Goal: Transaction & Acquisition: Purchase product/service

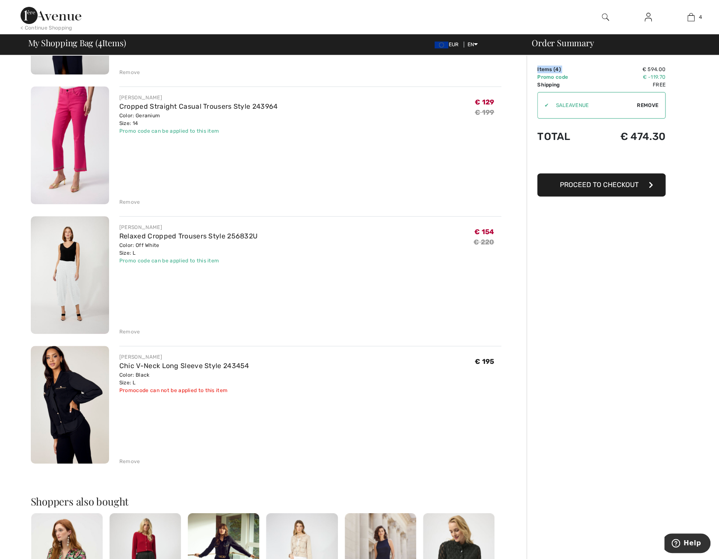
scroll to position [171, 0]
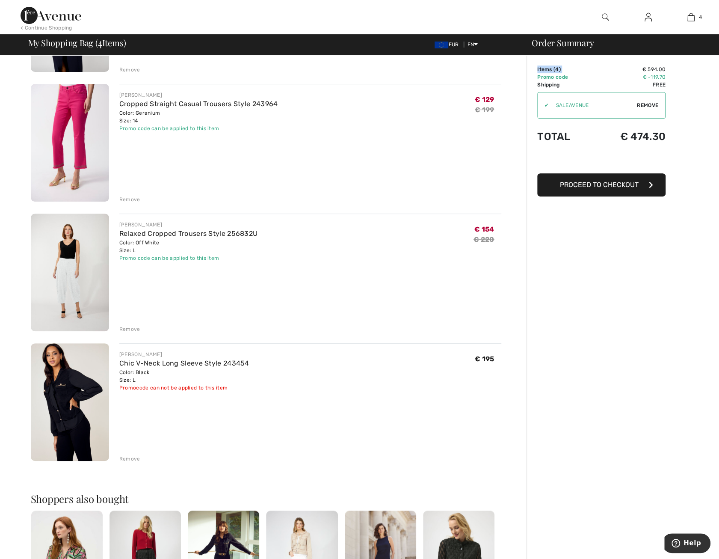
click at [72, 273] on img at bounding box center [70, 272] width 78 height 118
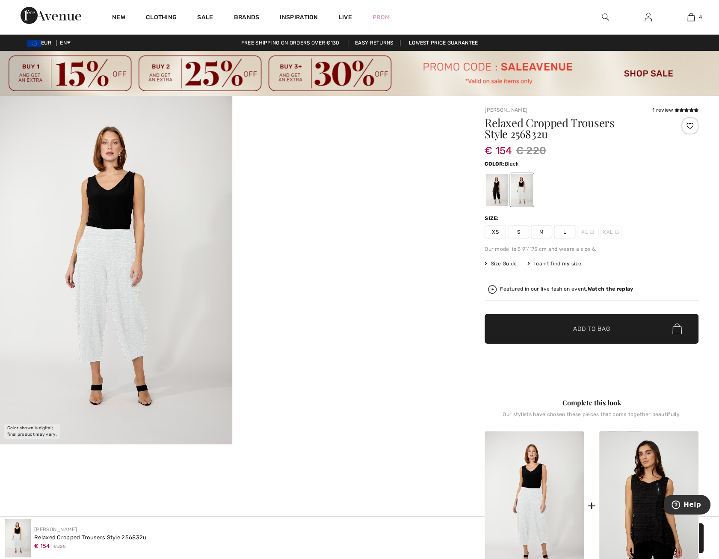
click at [493, 186] on div at bounding box center [497, 190] width 22 height 32
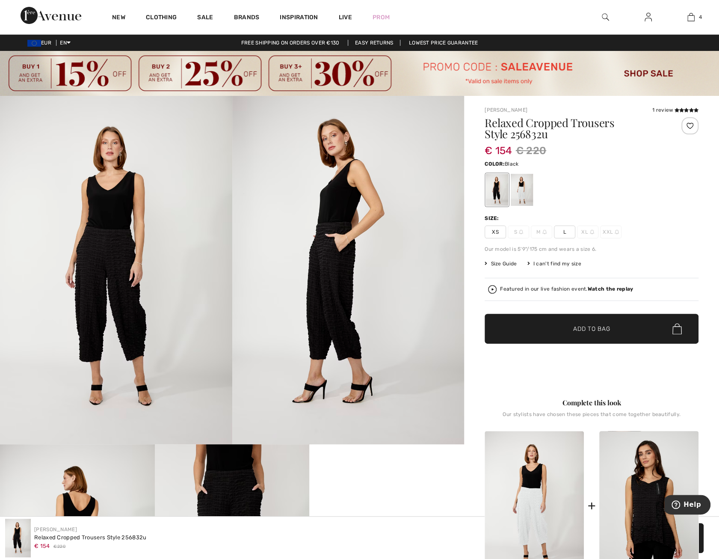
click at [582, 330] on span "Add to Bag" at bounding box center [591, 328] width 37 height 9
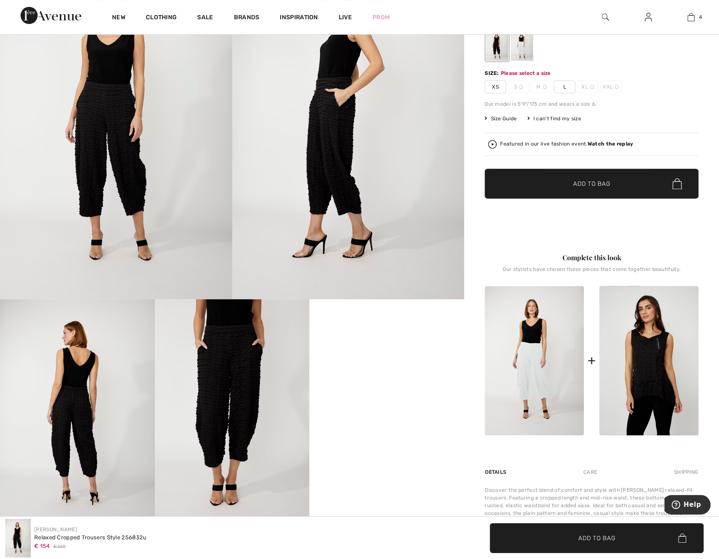
scroll to position [145, 0]
click at [593, 182] on span "Add to Bag" at bounding box center [591, 183] width 37 height 9
click at [563, 84] on span "L" at bounding box center [564, 86] width 21 height 13
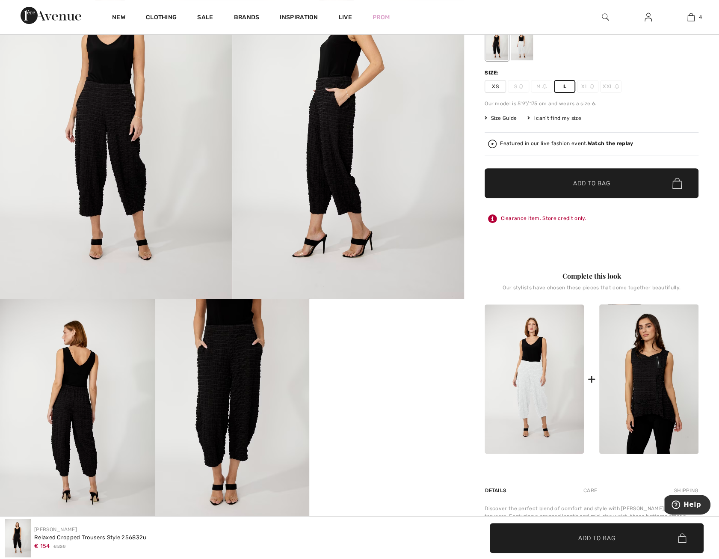
click at [596, 179] on span "Add to Bag" at bounding box center [591, 183] width 37 height 9
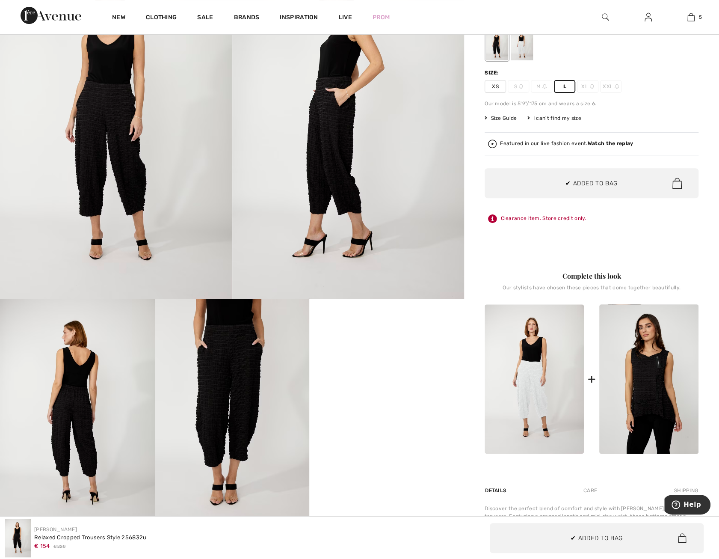
scroll to position [0, 0]
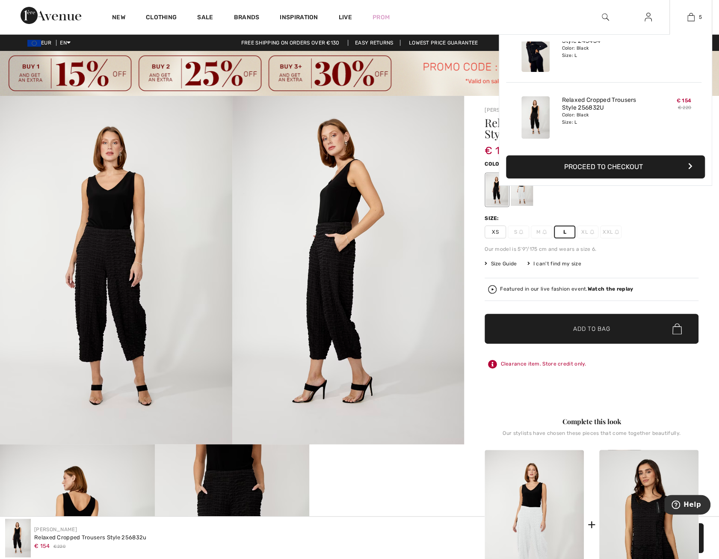
click at [586, 165] on button "Proceed to Checkout" at bounding box center [605, 166] width 199 height 23
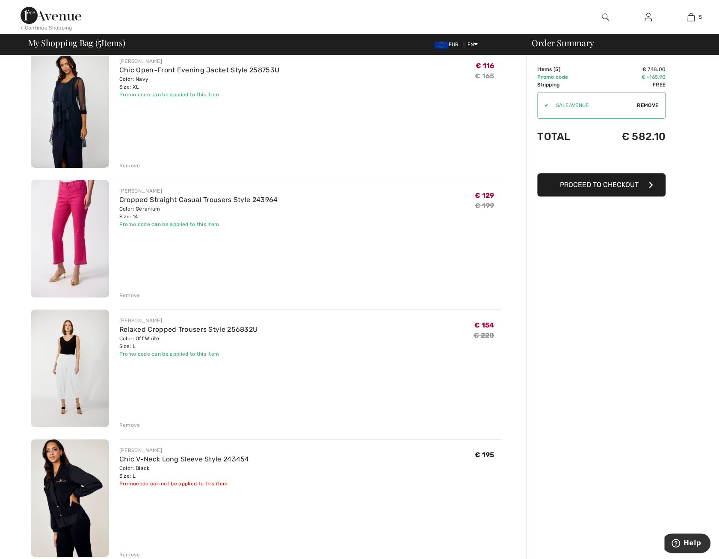
scroll to position [86, 0]
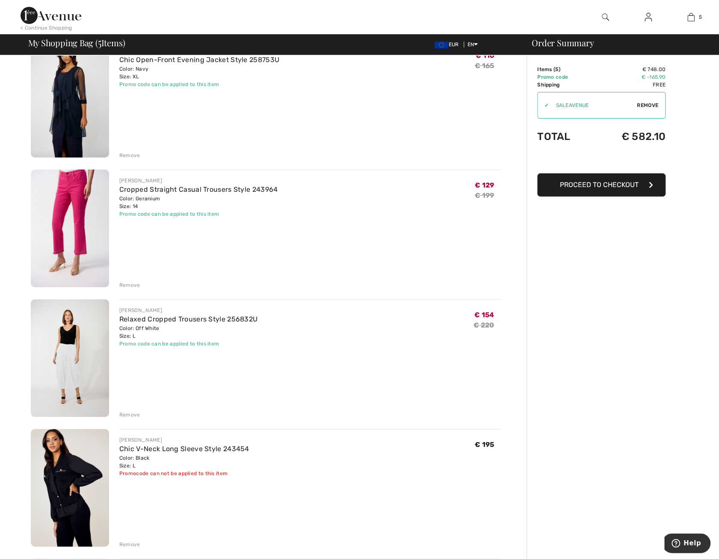
click at [132, 412] on div "Remove" at bounding box center [129, 415] width 21 height 8
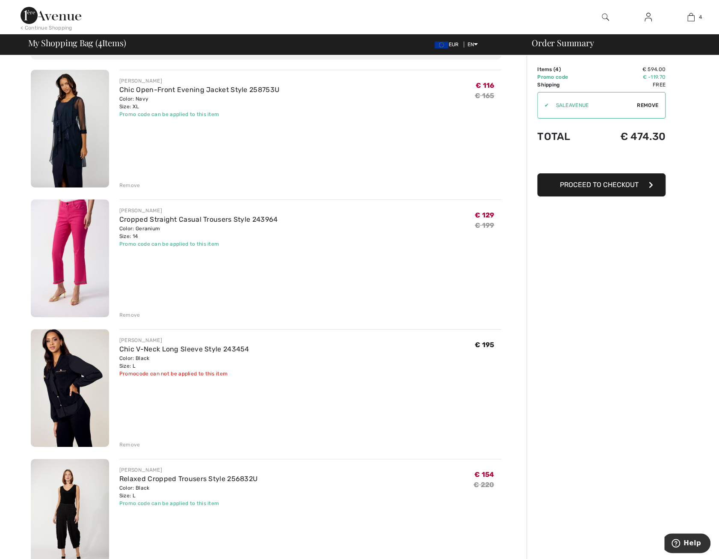
scroll to position [43, 0]
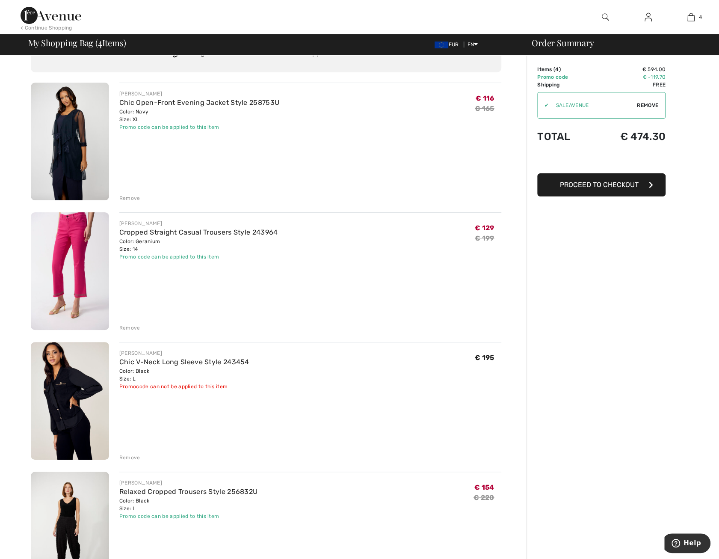
click at [71, 132] on img at bounding box center [70, 142] width 78 height 118
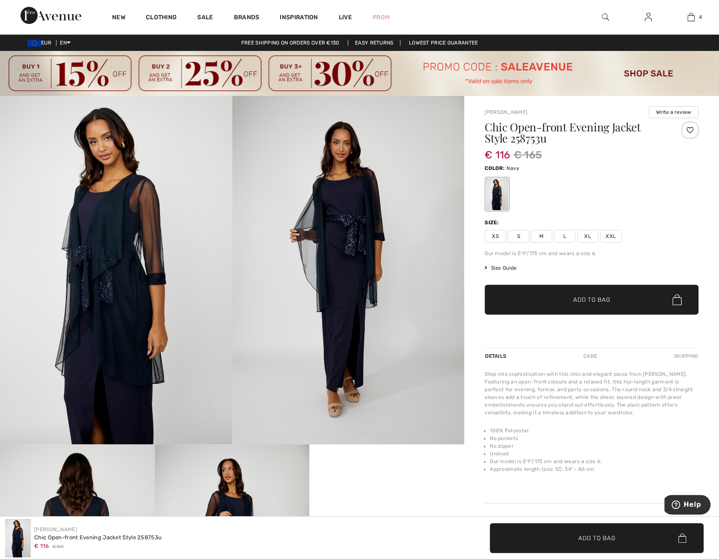
click at [506, 267] on span "Size Guide" at bounding box center [501, 268] width 32 height 8
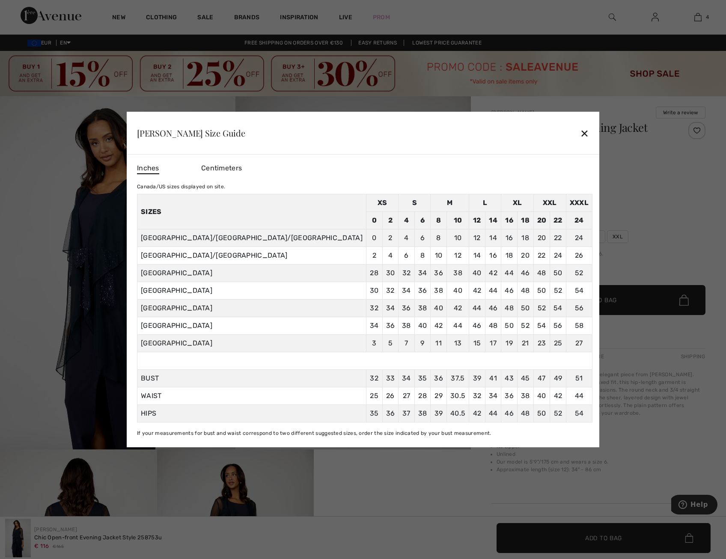
click at [580, 134] on div "✕" at bounding box center [584, 133] width 9 height 18
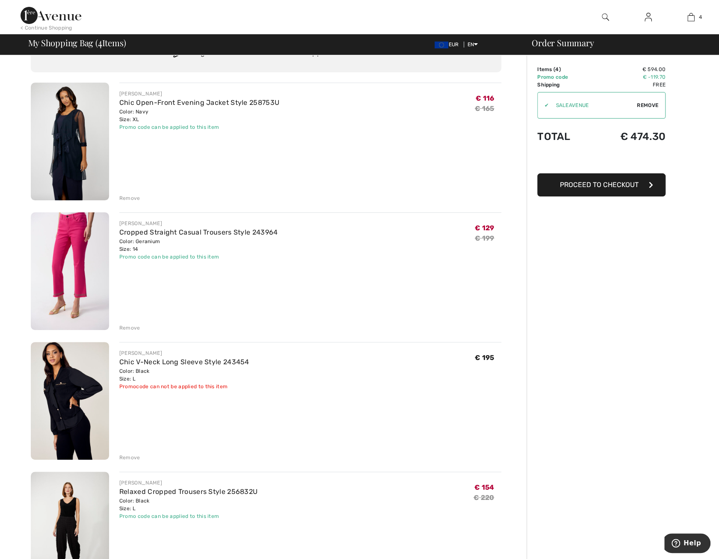
click at [130, 197] on div "Remove" at bounding box center [129, 198] width 21 height 8
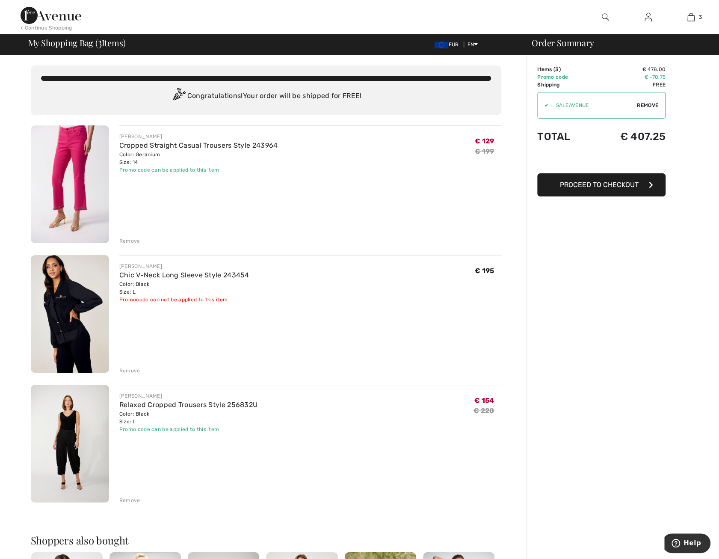
click at [65, 165] on img at bounding box center [70, 184] width 78 height 118
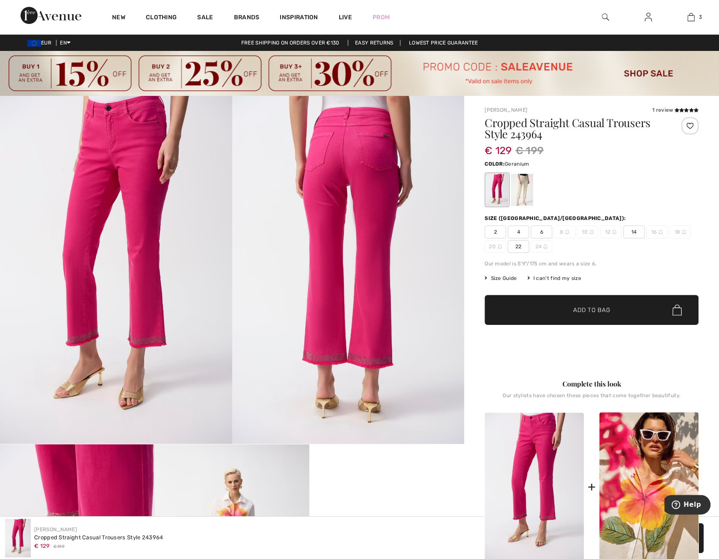
click at [493, 278] on span "Size Guide" at bounding box center [501, 278] width 32 height 8
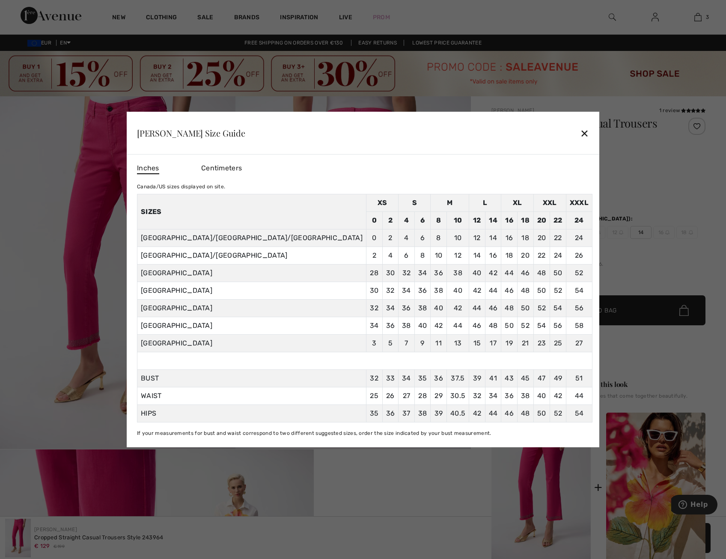
click at [580, 136] on div "✕" at bounding box center [584, 133] width 9 height 18
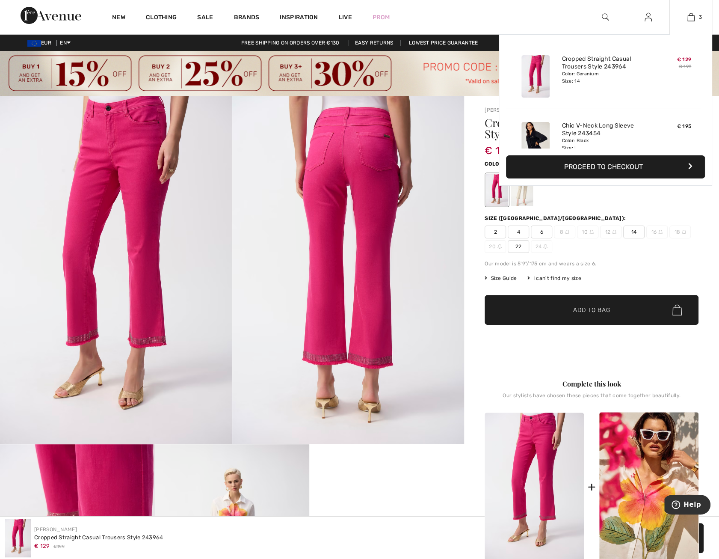
click at [589, 165] on button "Proceed to Checkout" at bounding box center [605, 166] width 199 height 23
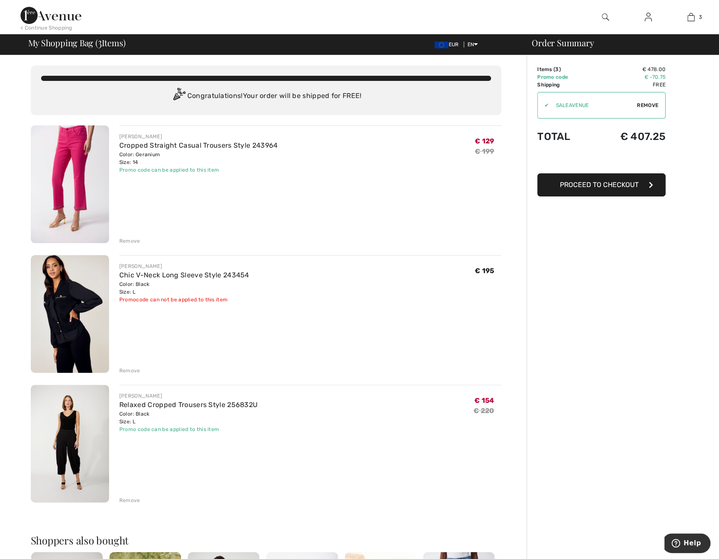
click at [61, 315] on img at bounding box center [70, 314] width 78 height 118
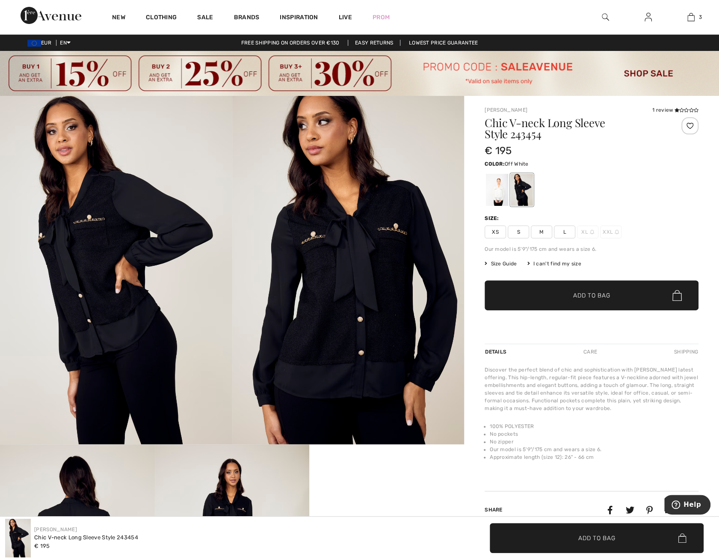
click at [497, 187] on div at bounding box center [497, 190] width 22 height 32
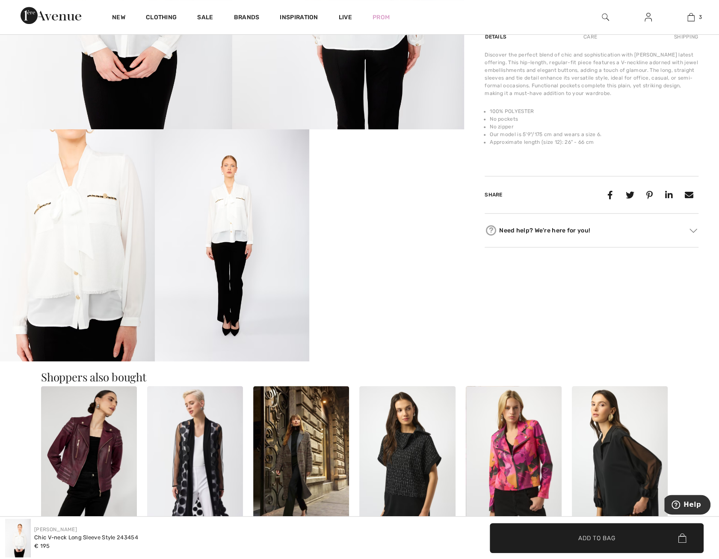
scroll to position [342, 0]
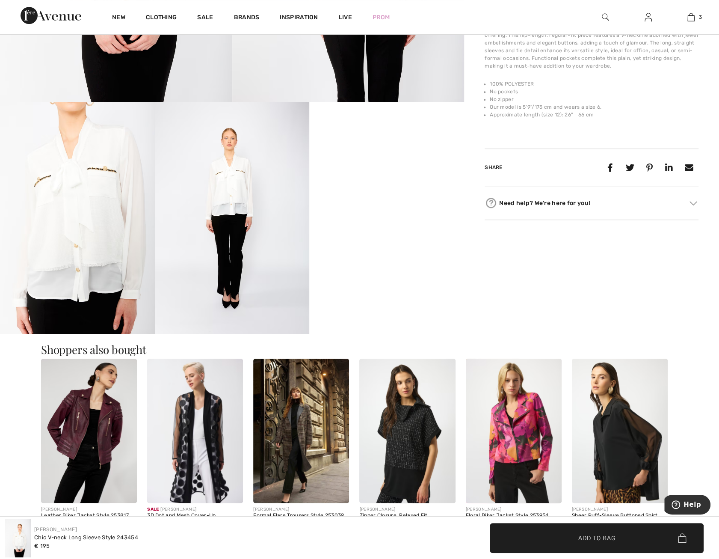
click at [380, 179] on video "Your browser does not support the video tag." at bounding box center [386, 140] width 155 height 77
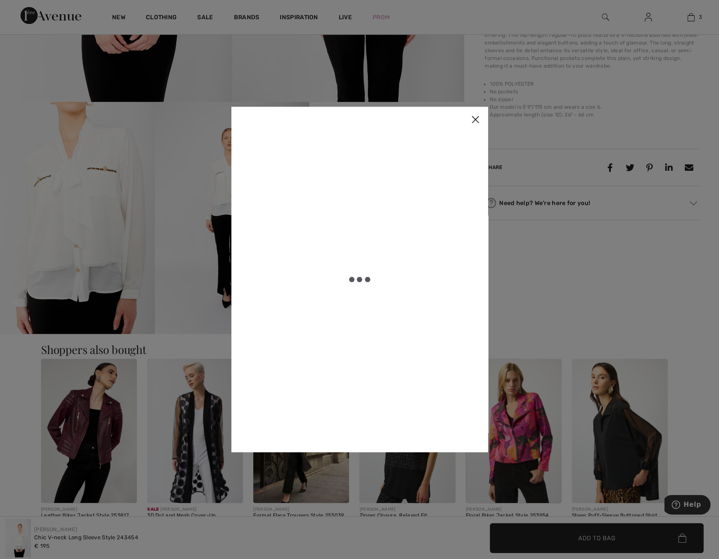
click at [476, 116] on img at bounding box center [475, 120] width 26 height 27
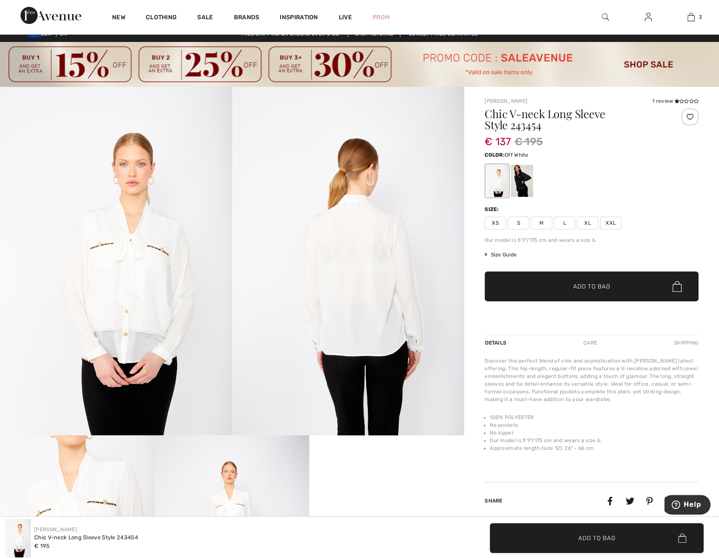
scroll to position [0, 0]
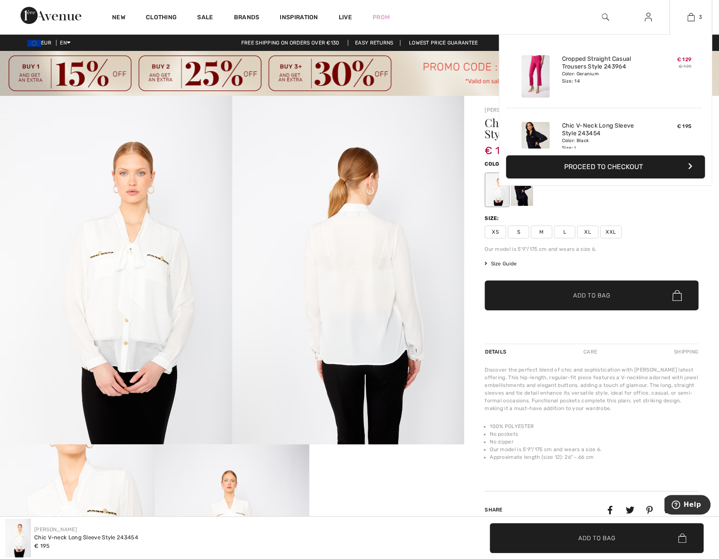
click at [627, 164] on button "Proceed to Checkout" at bounding box center [605, 166] width 199 height 23
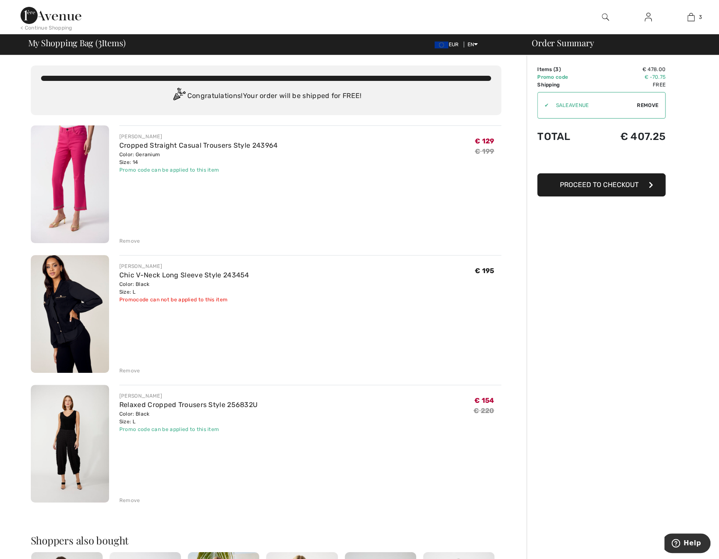
click at [129, 499] on div "Remove" at bounding box center [129, 500] width 21 height 8
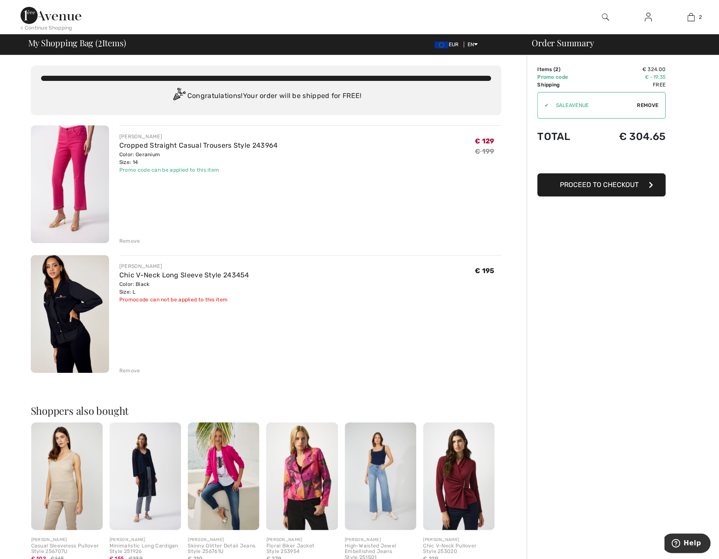
click at [128, 241] on div "Remove" at bounding box center [129, 241] width 21 height 8
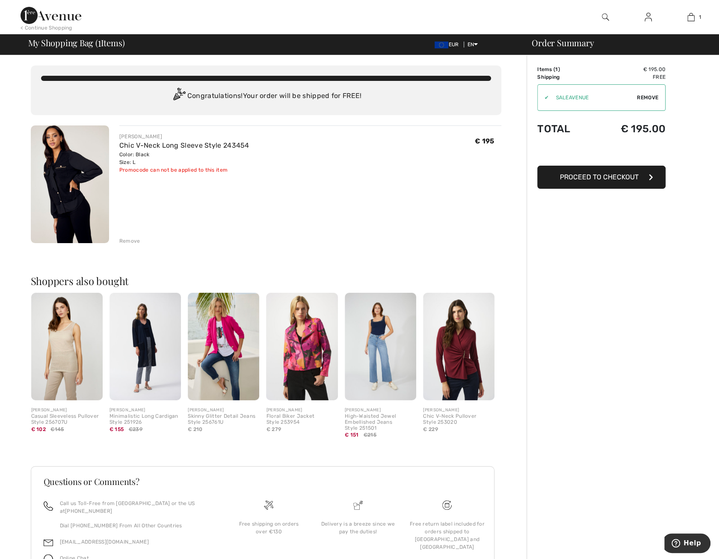
click at [127, 240] on div "Remove" at bounding box center [129, 241] width 21 height 8
